Goal: Task Accomplishment & Management: Manage account settings

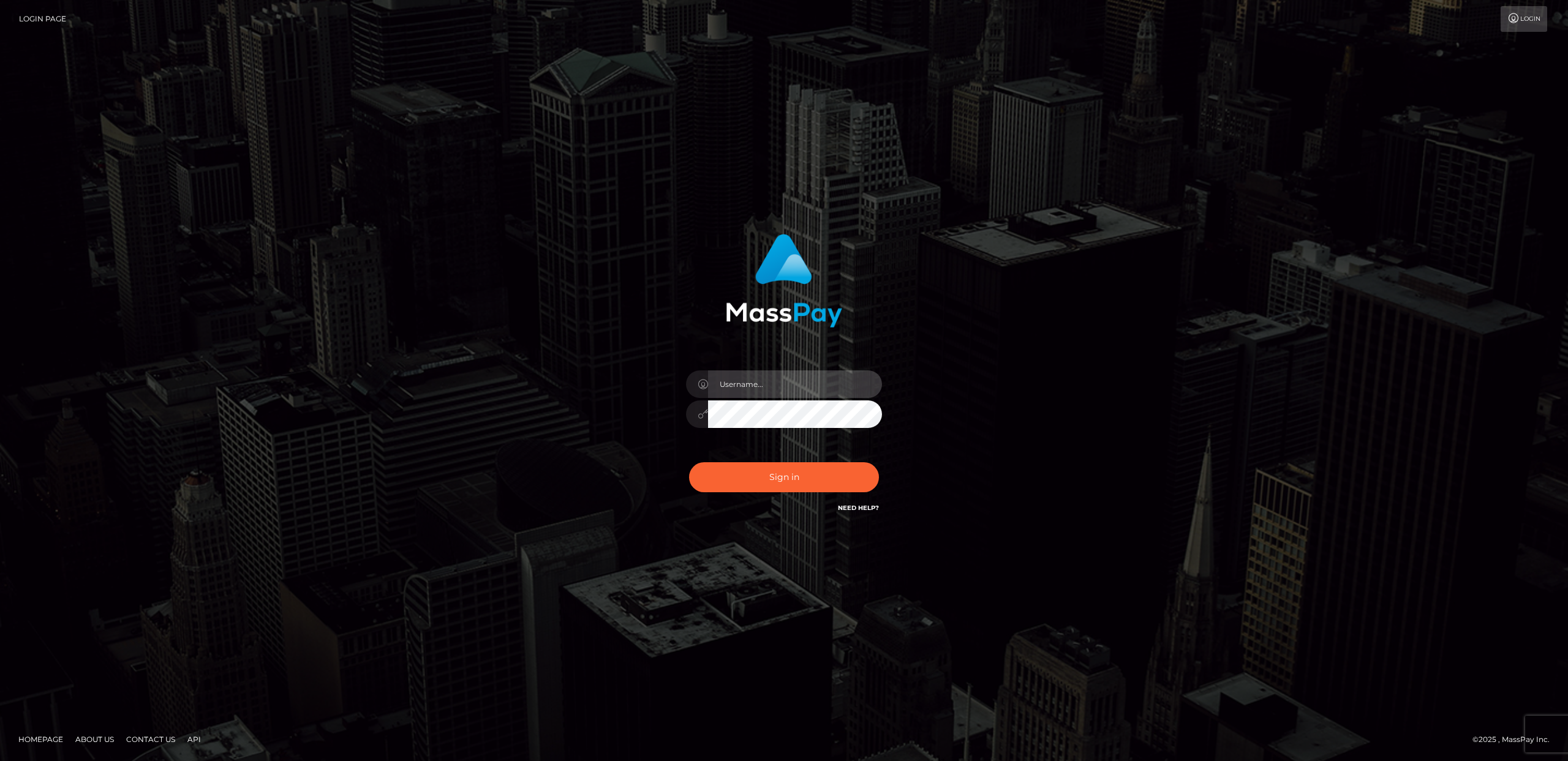
type input "Areg"
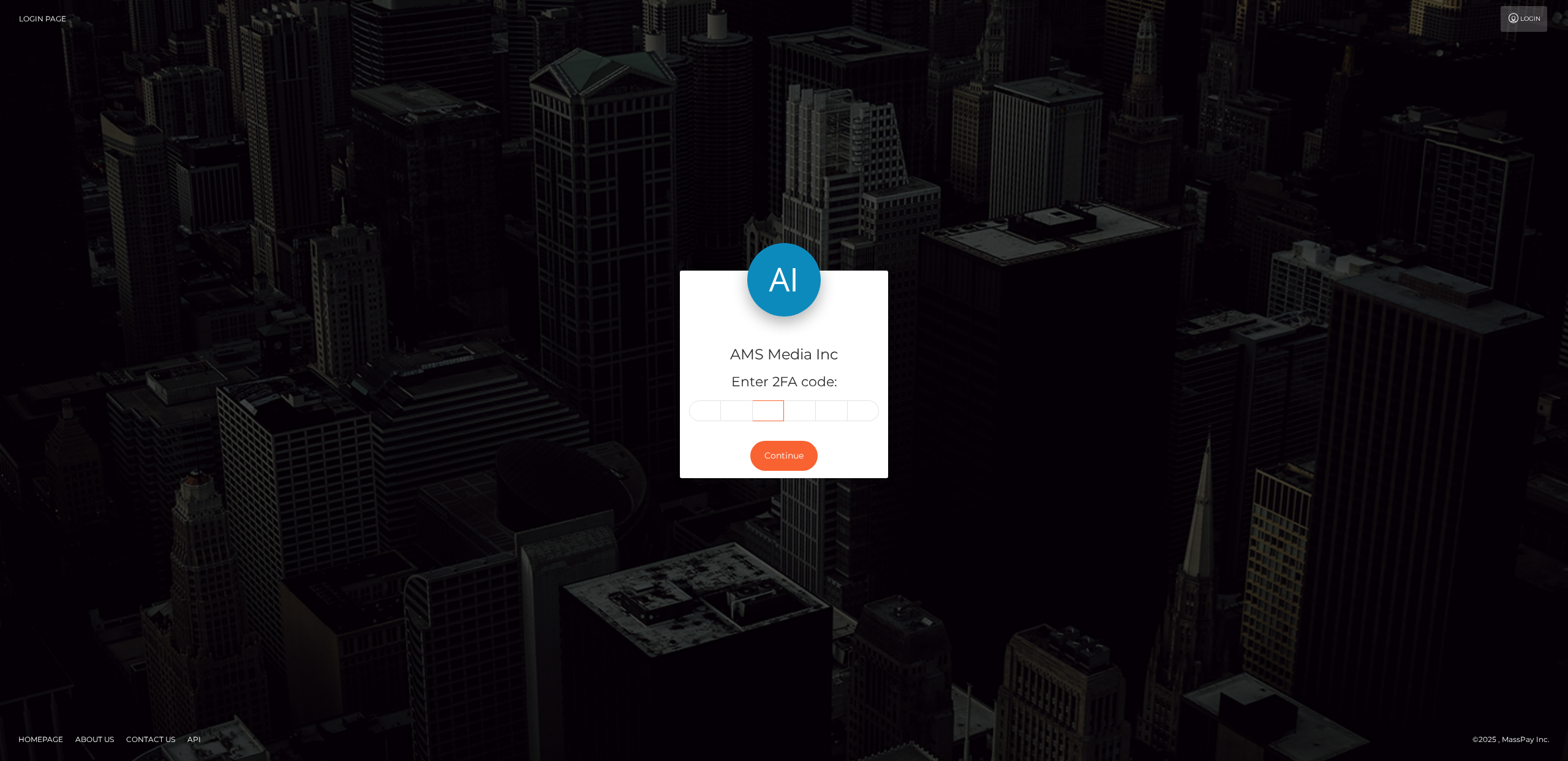
type input "202372"
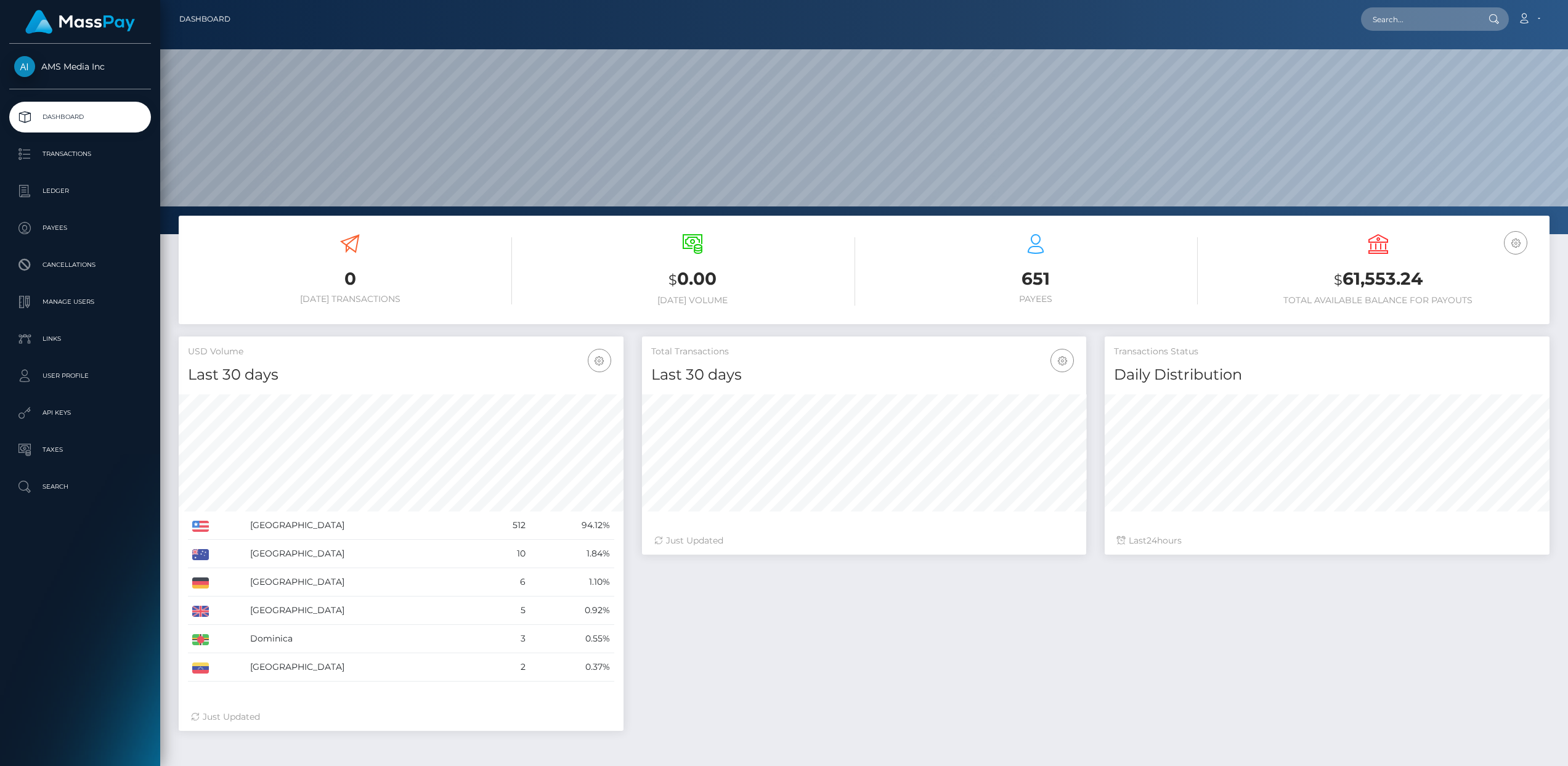
scroll to position [218, 445]
